Goal: Information Seeking & Learning: Find specific fact

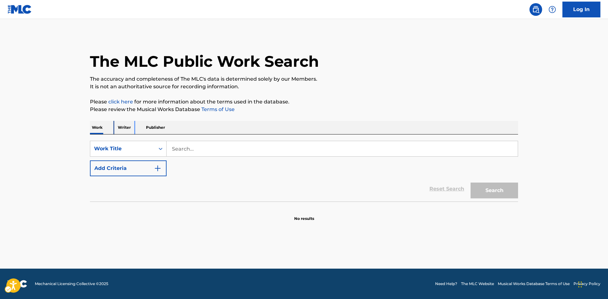
click at [128, 132] on p "Writer" at bounding box center [124, 127] width 17 height 13
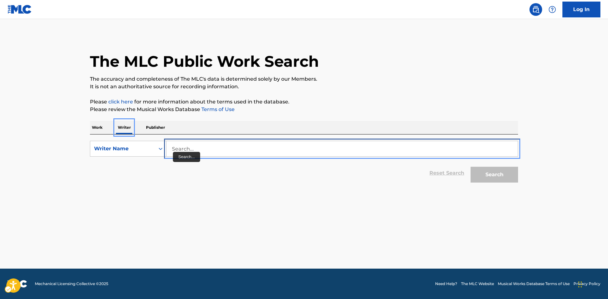
click at [187, 155] on input "Search..." at bounding box center [341, 148] width 351 height 15
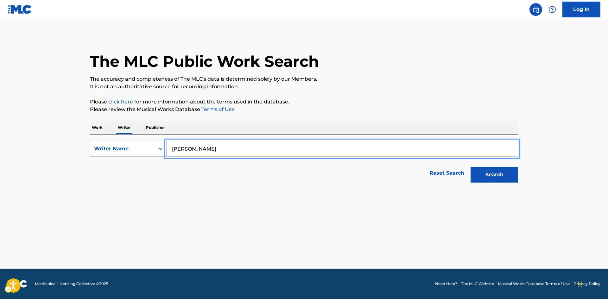
click at [470, 167] on button "Search" at bounding box center [493, 175] width 47 height 16
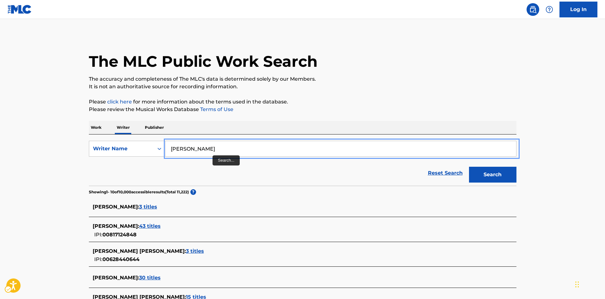
drag, startPoint x: 216, startPoint y: 149, endPoint x: 171, endPoint y: 149, distance: 44.9
click at [171, 149] on input "[PERSON_NAME]" at bounding box center [340, 148] width 351 height 15
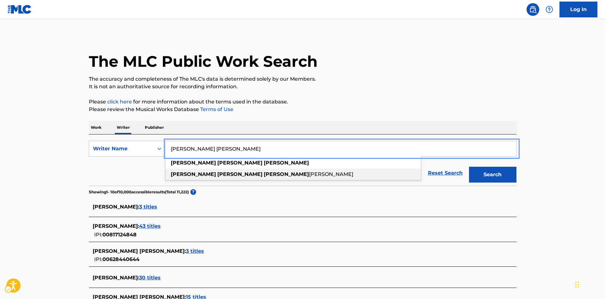
click at [217, 172] on strong "[PERSON_NAME]" at bounding box center [239, 174] width 45 height 6
type input "[PERSON_NAME] [PERSON_NAME]"
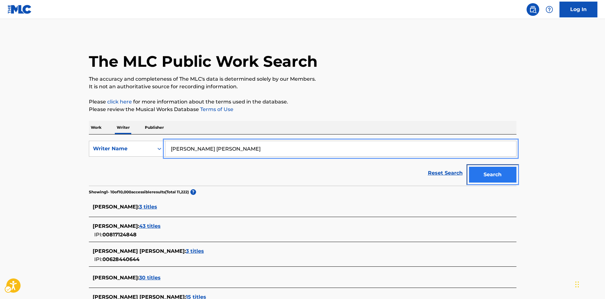
click at [500, 172] on button "Search" at bounding box center [492, 175] width 47 height 16
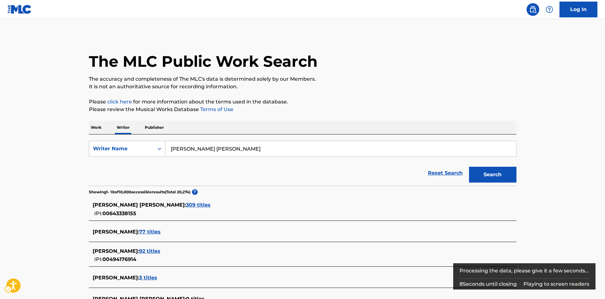
click at [186, 206] on span "309 titles" at bounding box center [198, 205] width 25 height 6
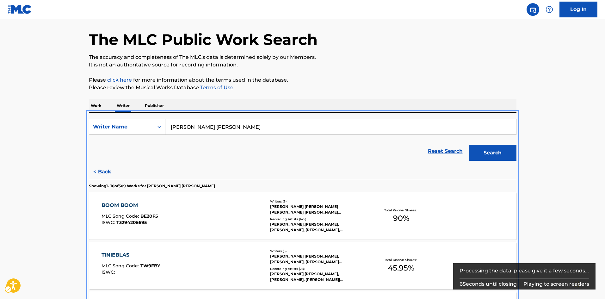
scroll to position [63, 0]
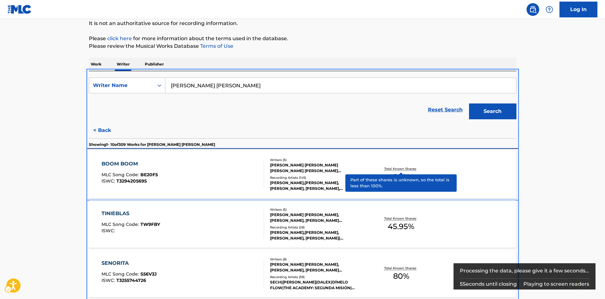
click at [397, 170] on p "Total Known Shares:" at bounding box center [401, 168] width 34 height 5
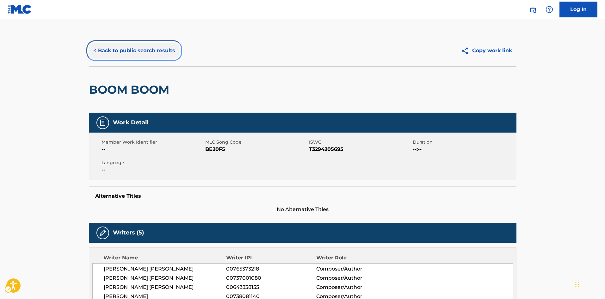
click at [132, 47] on button "< Back to public search results" at bounding box center [134, 51] width 91 height 16
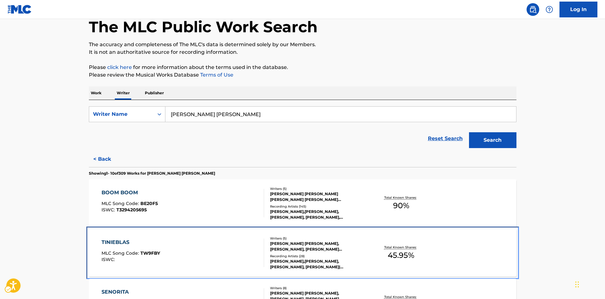
click at [350, 229] on div "TINIEBLAS MLC Song Code : TW9FBY ISWC : Writers ( 5 ) [PERSON_NAME] [PERSON_NAM…" at bounding box center [303, 252] width 428 height 47
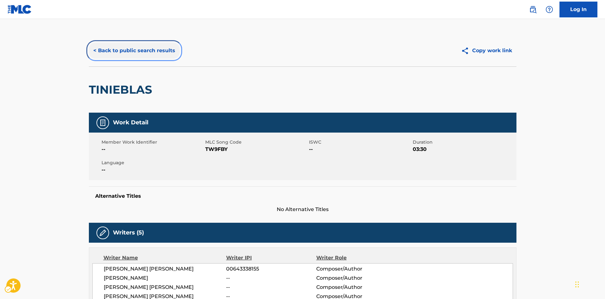
click at [144, 50] on button "< Back to public search results" at bounding box center [134, 51] width 91 height 16
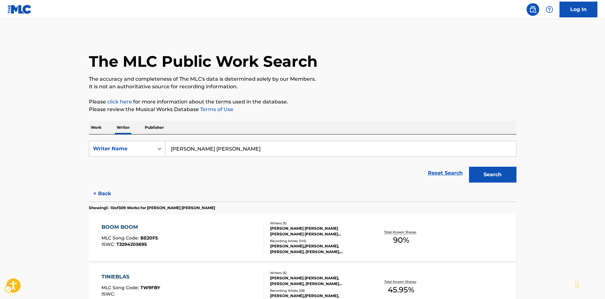
scroll to position [127, 0]
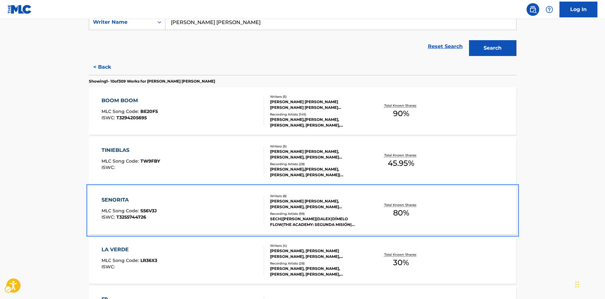
click at [434, 214] on div "Total Known Shares: 80 %" at bounding box center [401, 210] width 71 height 19
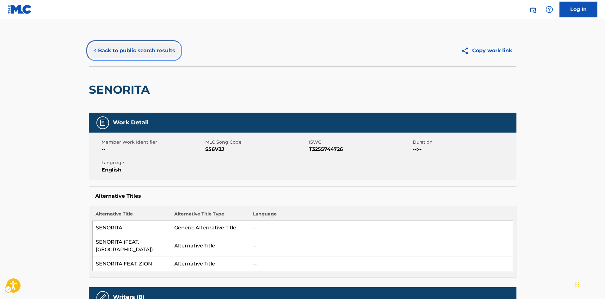
click at [134, 53] on button "< Back to public search results" at bounding box center [134, 51] width 91 height 16
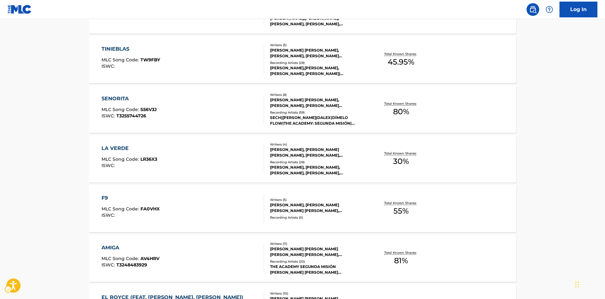
scroll to position [285, 0]
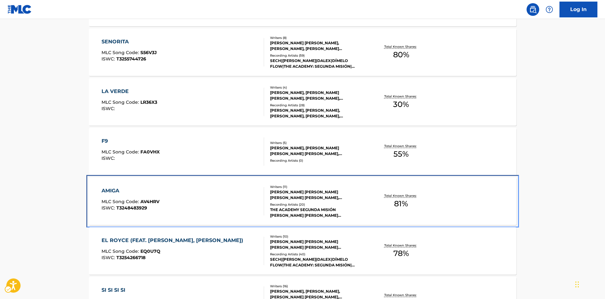
click at [357, 205] on div "Recording Artists ( 20 )" at bounding box center [318, 204] width 96 height 5
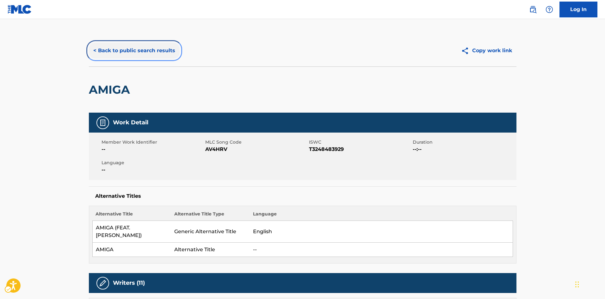
click at [121, 46] on button "< Back to public search results" at bounding box center [134, 51] width 91 height 16
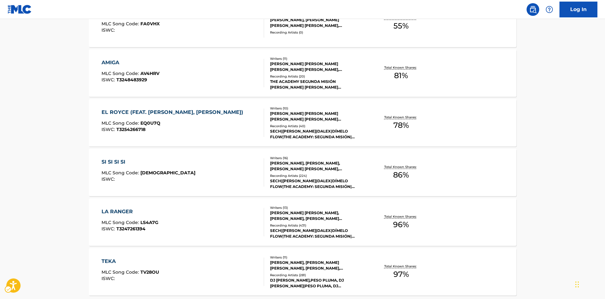
scroll to position [476, 0]
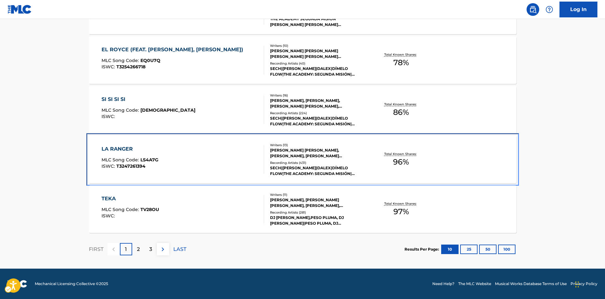
click at [302, 163] on div "Recording Artists ( 431 )" at bounding box center [318, 162] width 96 height 5
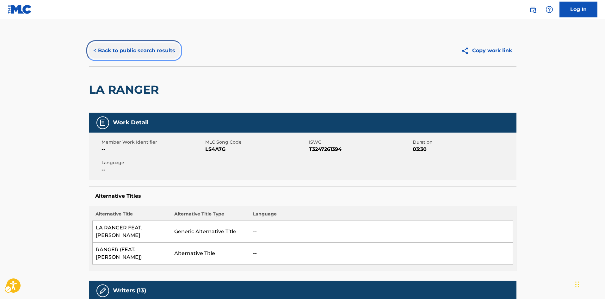
click at [112, 51] on button "< Back to public search results" at bounding box center [134, 51] width 91 height 16
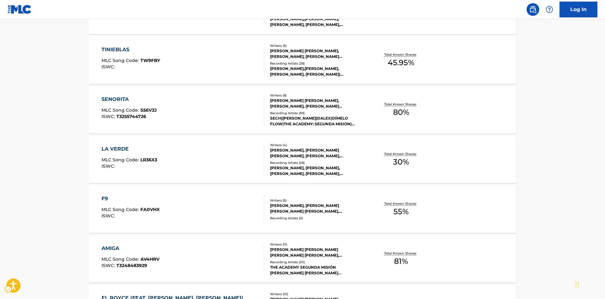
scroll to position [476, 0]
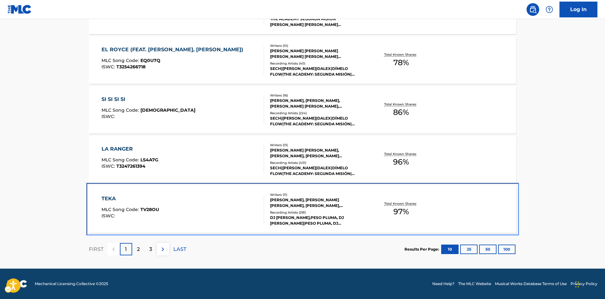
click at [320, 210] on div "Recording Artists ( 281 )" at bounding box center [318, 212] width 96 height 5
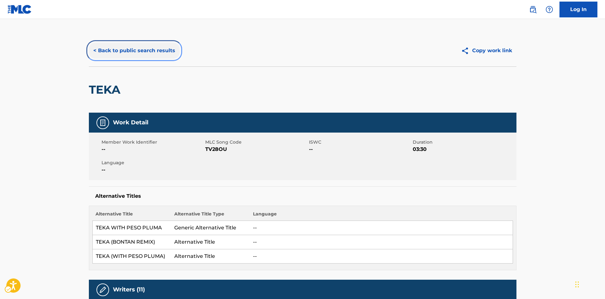
click at [134, 46] on button "< Back to public search results" at bounding box center [134, 51] width 91 height 16
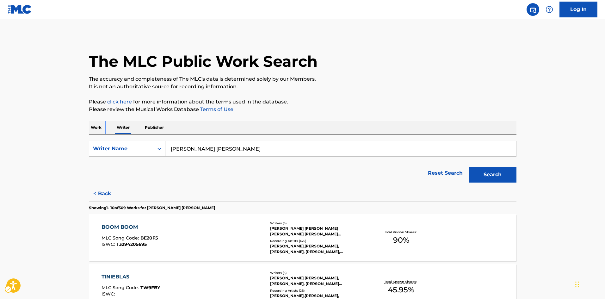
click at [102, 133] on p "Work" at bounding box center [96, 127] width 15 height 13
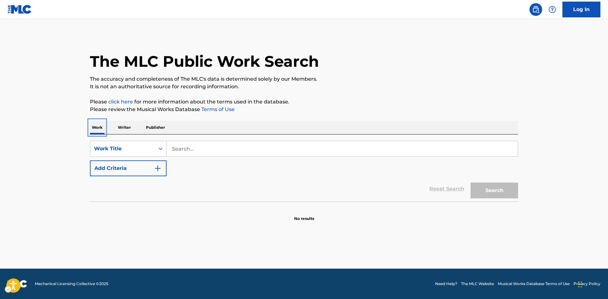
click at [99, 129] on p "Work" at bounding box center [97, 127] width 15 height 13
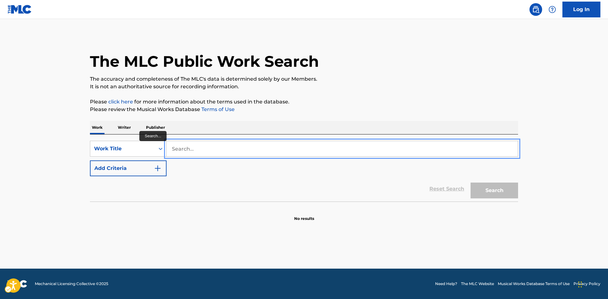
click at [182, 147] on input "Search..." at bounding box center [341, 148] width 351 height 15
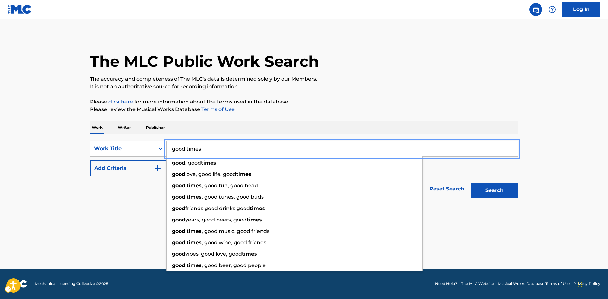
type input "good times"
click at [121, 163] on button "Add Criteria" at bounding box center [128, 168] width 77 height 16
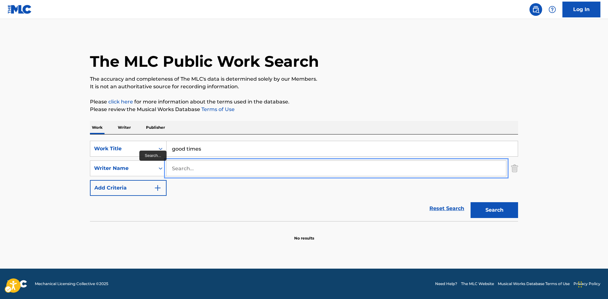
click at [195, 172] on input "Search..." at bounding box center [335, 168] width 339 height 15
type input "[PERSON_NAME][GEOGRAPHIC_DATA]"
click at [470, 202] on button "Search" at bounding box center [493, 210] width 47 height 16
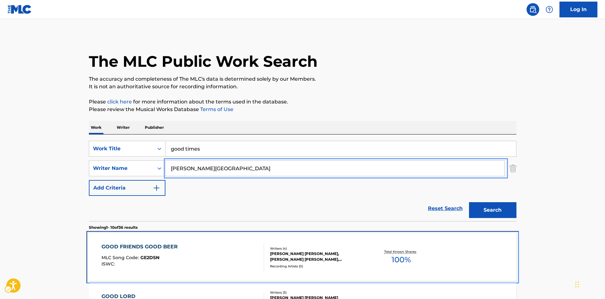
click at [344, 248] on div "Writers ( 4 )" at bounding box center [318, 248] width 96 height 5
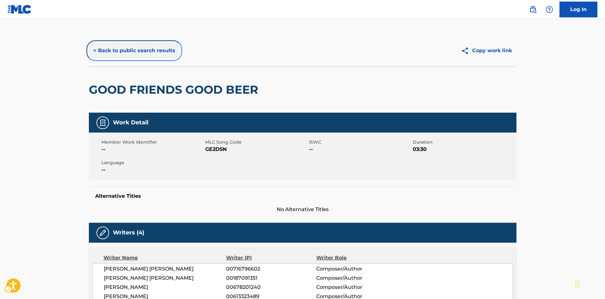
click at [128, 54] on button "< Back to public search results" at bounding box center [134, 51] width 91 height 16
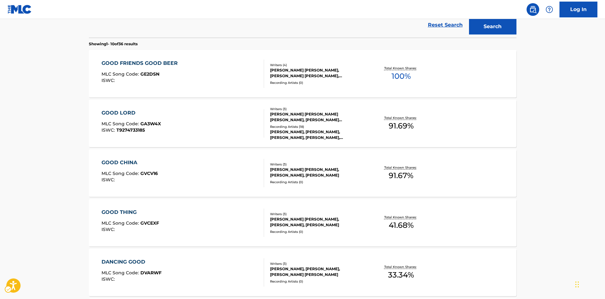
scroll to position [63, 0]
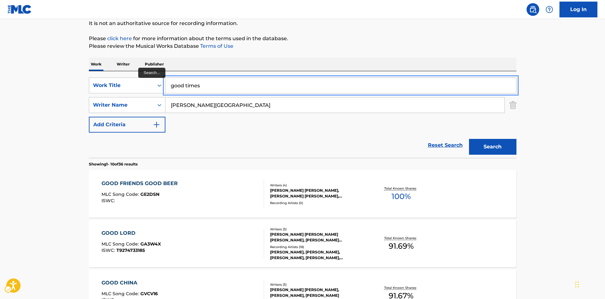
click at [265, 86] on input "good times" at bounding box center [340, 85] width 351 height 15
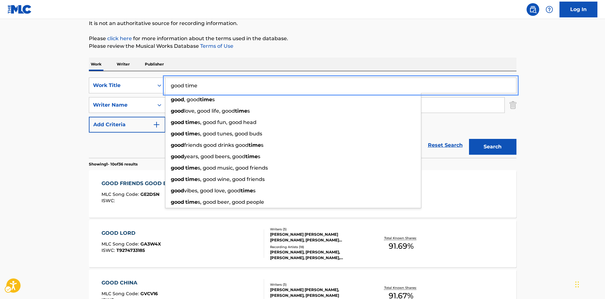
type input "good time"
click at [469, 139] on button "Search" at bounding box center [492, 147] width 47 height 16
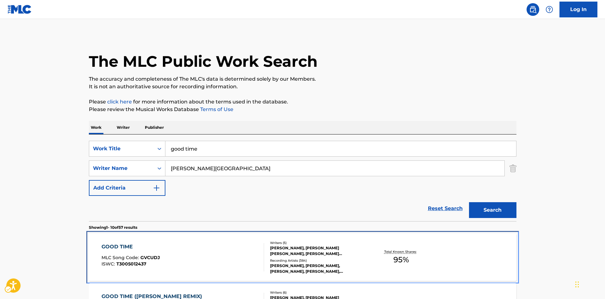
click at [329, 258] on div "Recording Artists ( 384 )" at bounding box center [318, 260] width 96 height 5
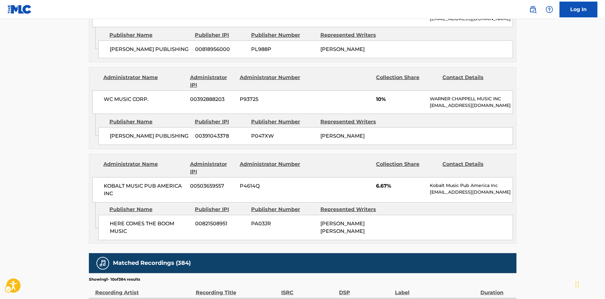
scroll to position [949, 0]
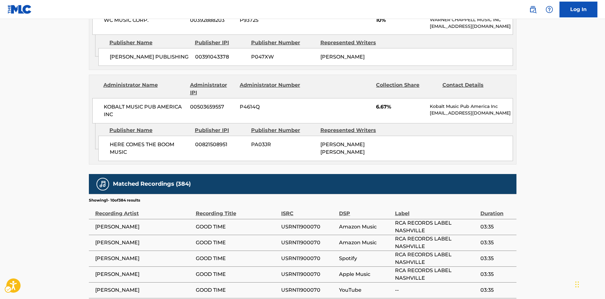
drag, startPoint x: 572, startPoint y: 168, endPoint x: 521, endPoint y: 148, distance: 54.9
